Goal: Find specific page/section: Find specific page/section

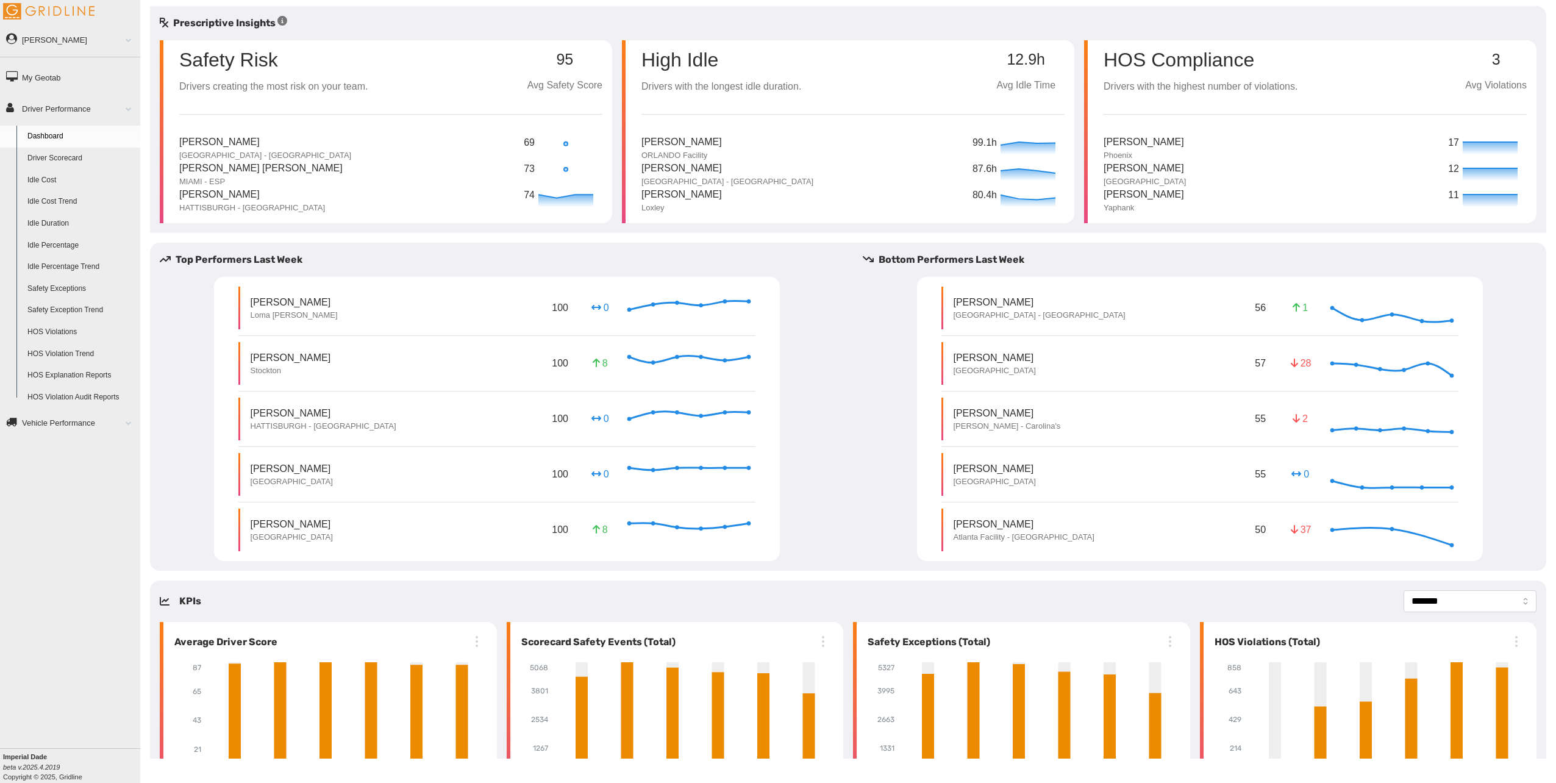
click at [68, 285] on link "Safety Exceptions" at bounding box center [81, 289] width 118 height 22
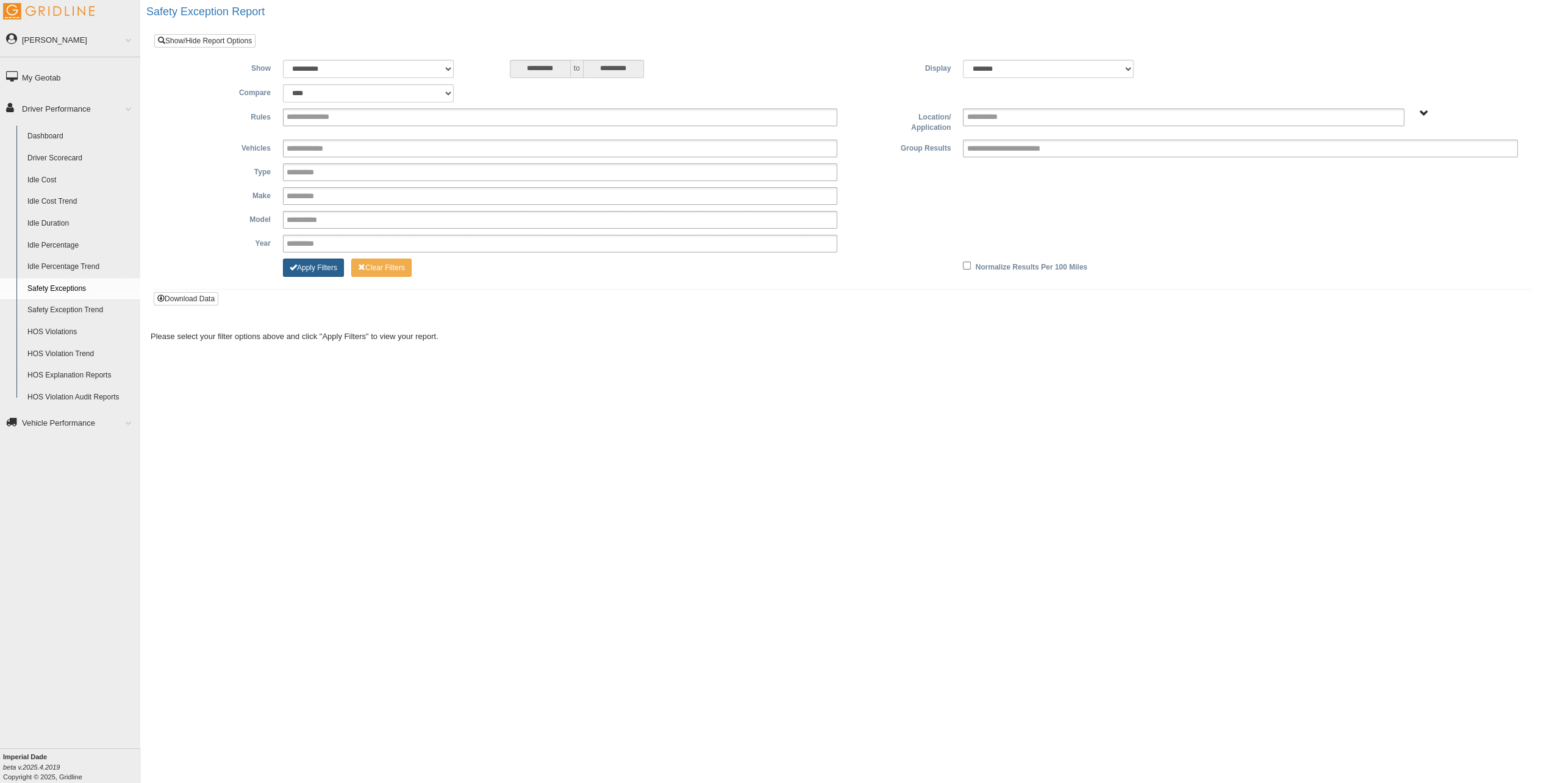
click at [335, 267] on button "Apply Filters" at bounding box center [313, 268] width 61 height 18
